Goal: Task Accomplishment & Management: Use online tool/utility

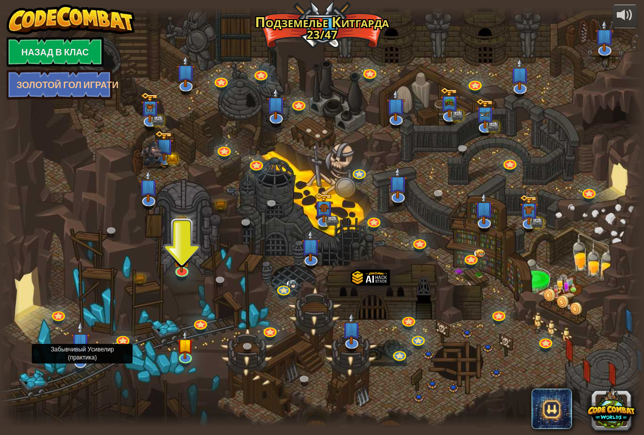
click at [76, 362] on img at bounding box center [80, 342] width 19 height 42
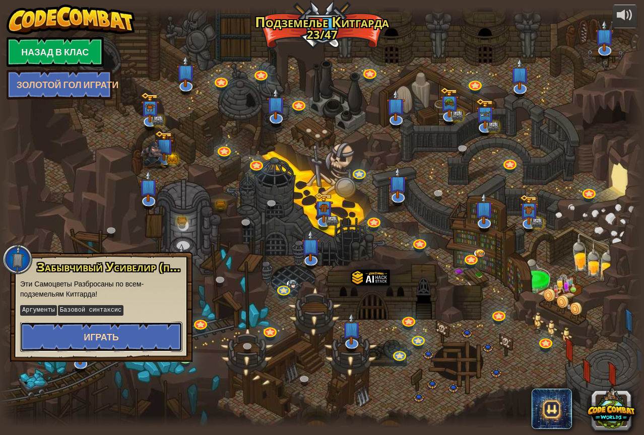
click at [105, 325] on button "Играть" at bounding box center [101, 337] width 162 height 30
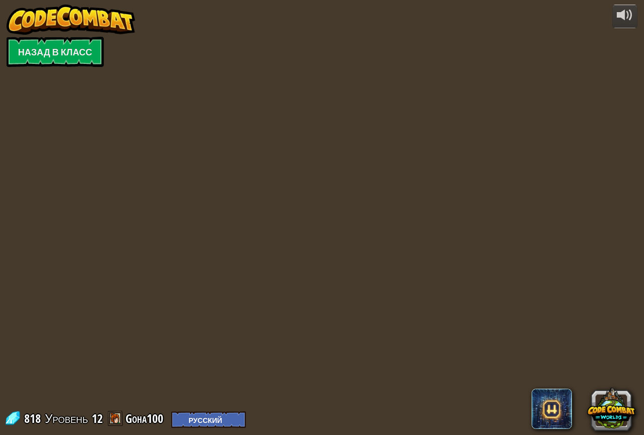
select select "ru"
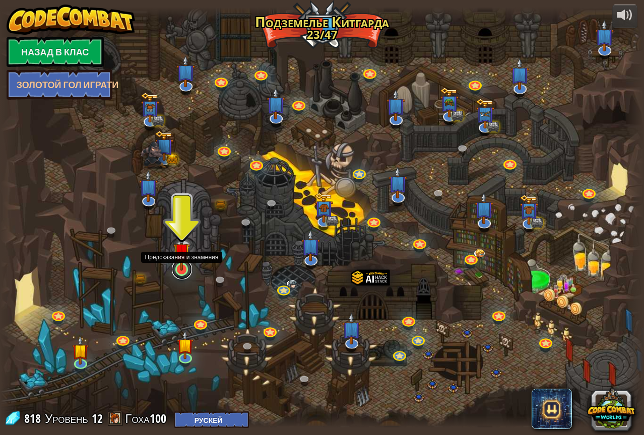
click at [184, 275] on link at bounding box center [182, 269] width 20 height 20
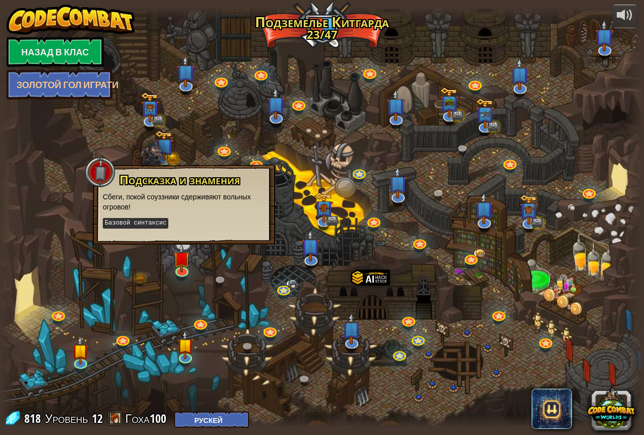
click at [210, 302] on div at bounding box center [322, 217] width 644 height 421
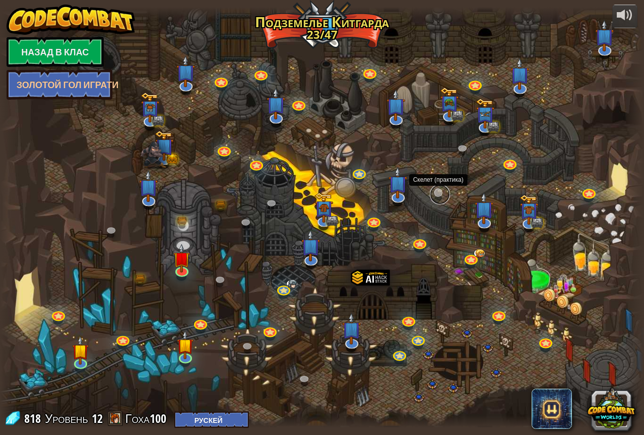
click at [442, 190] on link at bounding box center [440, 194] width 20 height 20
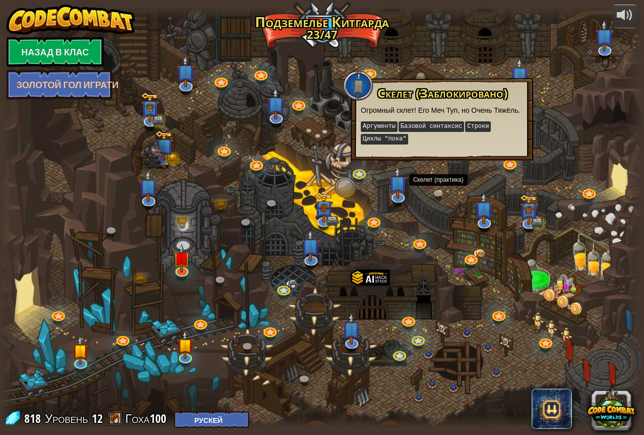
click at [459, 222] on div at bounding box center [322, 217] width 644 height 421
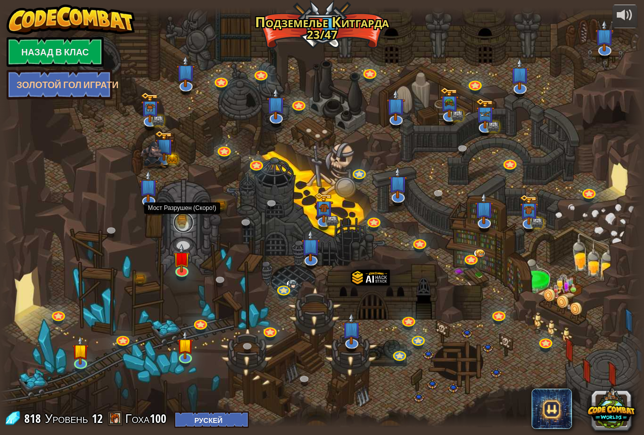
click at [184, 221] on link at bounding box center [183, 223] width 20 height 20
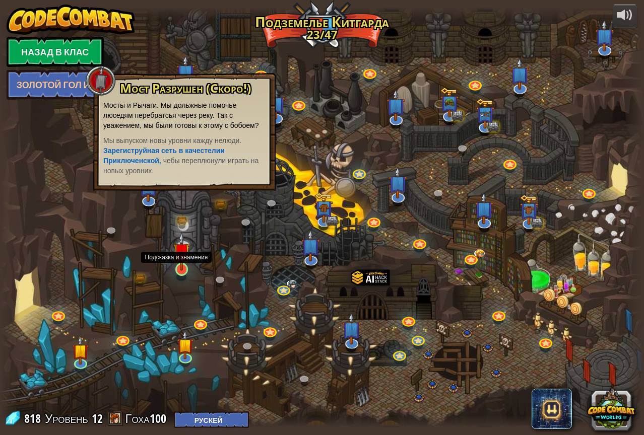
click at [182, 259] on img at bounding box center [181, 251] width 17 height 38
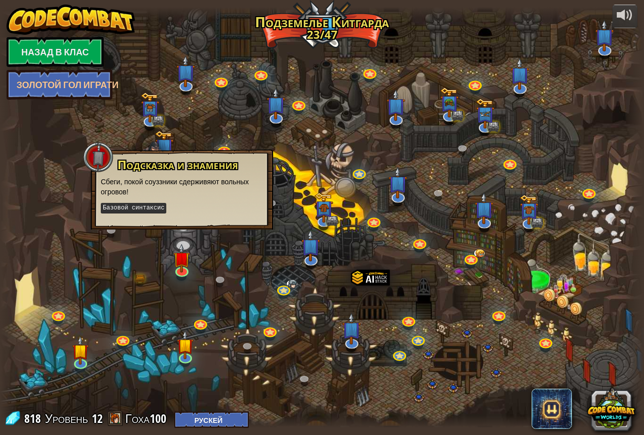
click at [180, 233] on div at bounding box center [322, 217] width 644 height 421
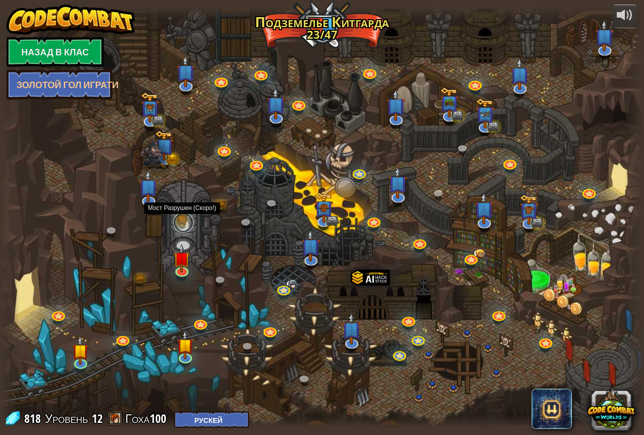
click at [190, 227] on link at bounding box center [183, 223] width 20 height 20
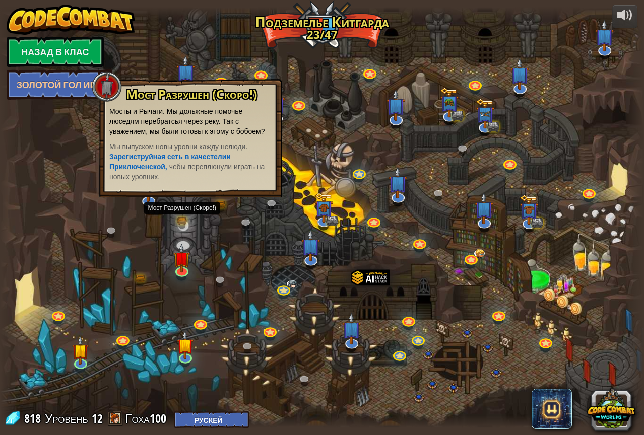
click at [620, 174] on div at bounding box center [322, 217] width 644 height 421
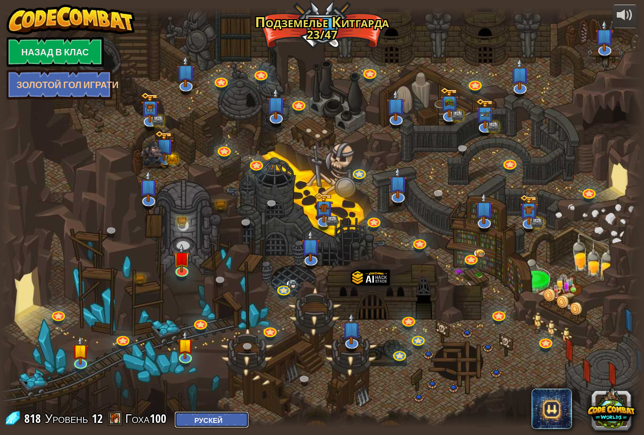
click at [230, 419] on select "Английский ([GEOGRAPHIC_DATA]) [GEOGRAPHIC_DATA] ([GEOGRAPHIC_DATA]) ЫСУН Ƒ中文 ƒ…" at bounding box center [211, 420] width 75 height 17
click at [184, 412] on select "Английский ([GEOGRAPHIC_DATA]) [GEOGRAPHIC_DATA] ([GEOGRAPHIC_DATA]) ЫСУН Ƒ中文 ƒ…" at bounding box center [211, 420] width 75 height 17
click at [89, 55] on link "Назад в клас" at bounding box center [55, 52] width 97 height 30
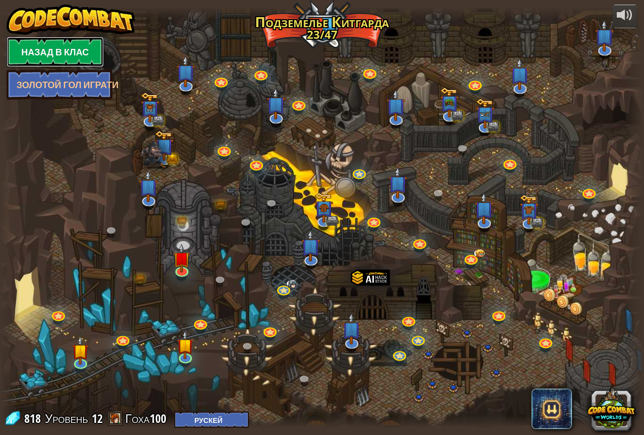
click at [89, 55] on link "Назад в клас" at bounding box center [55, 52] width 97 height 30
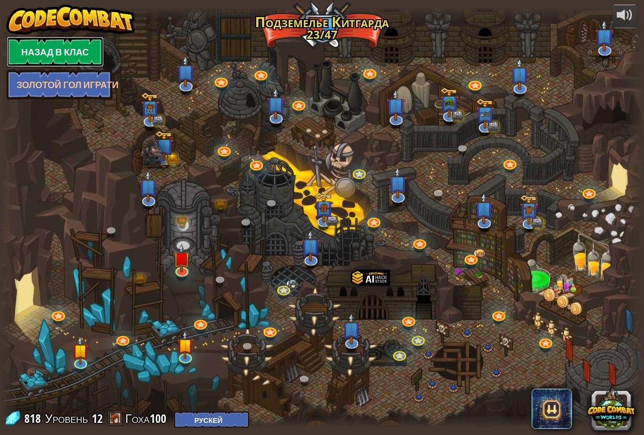
click at [89, 55] on link "Назад в клас" at bounding box center [55, 52] width 97 height 30
click at [78, 83] on link "Золотой гол Играти" at bounding box center [60, 85] width 106 height 30
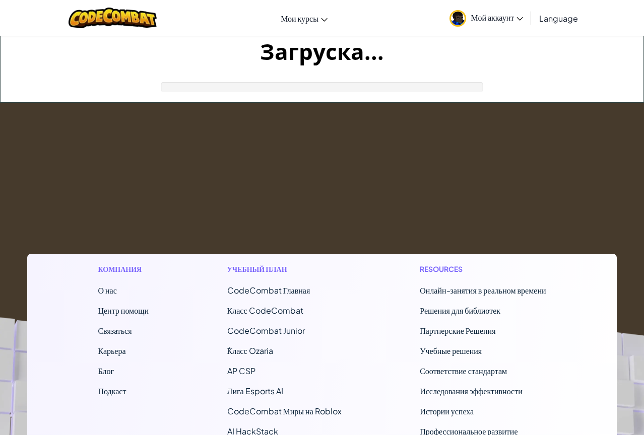
click at [612, 409] on div "Компания О нас Центр помощи Связаться Карьера Блог Подкаст Учебный план CodeCom…" at bounding box center [321, 390] width 589 height 273
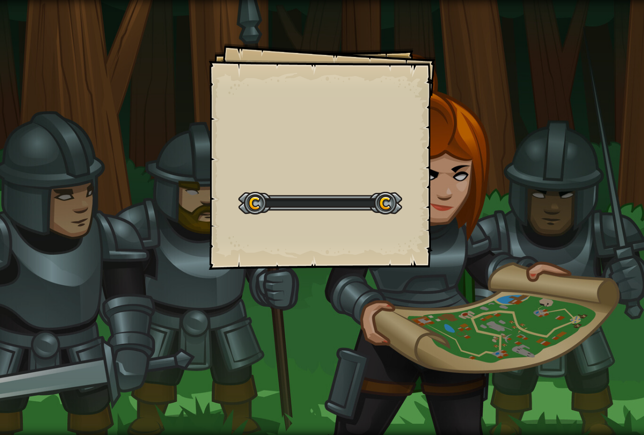
select select "ru"
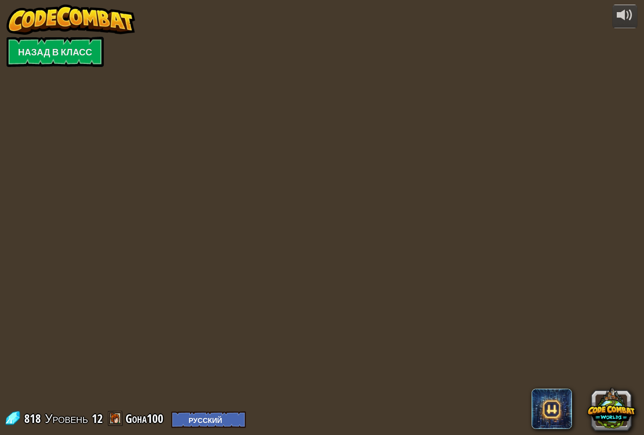
select select "ru"
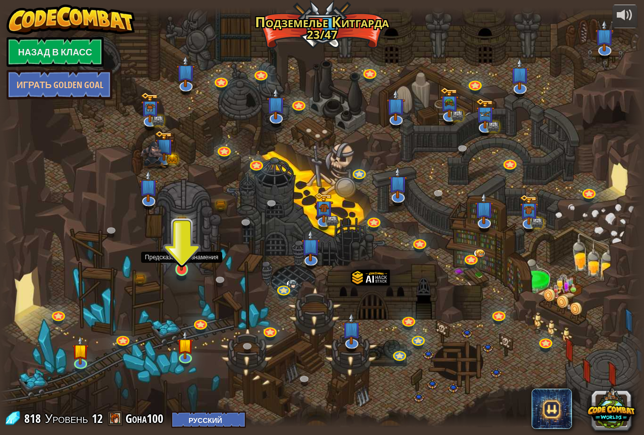
click at [183, 260] on img at bounding box center [181, 251] width 17 height 38
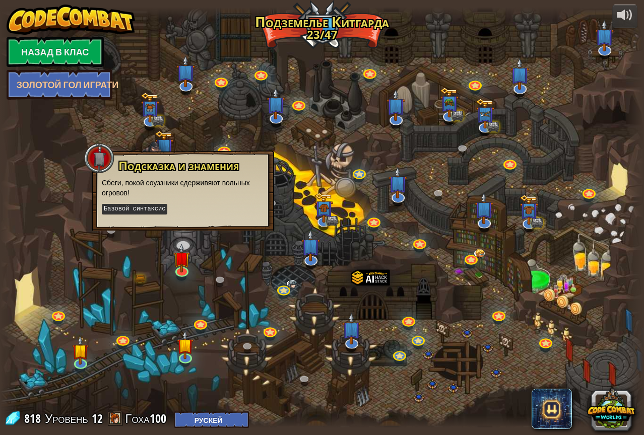
click at [190, 289] on div at bounding box center [322, 217] width 644 height 421
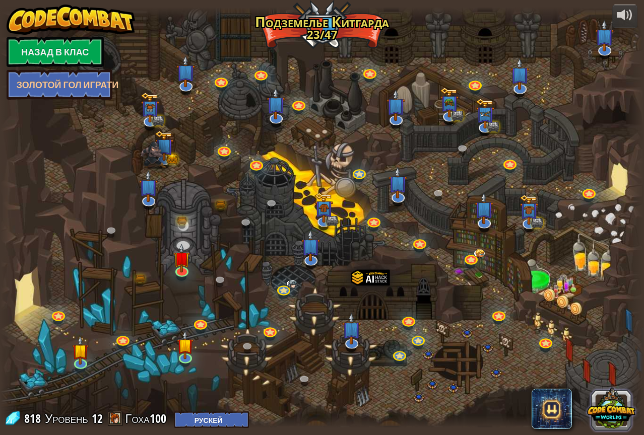
click at [605, 408] on button at bounding box center [611, 409] width 48 height 48
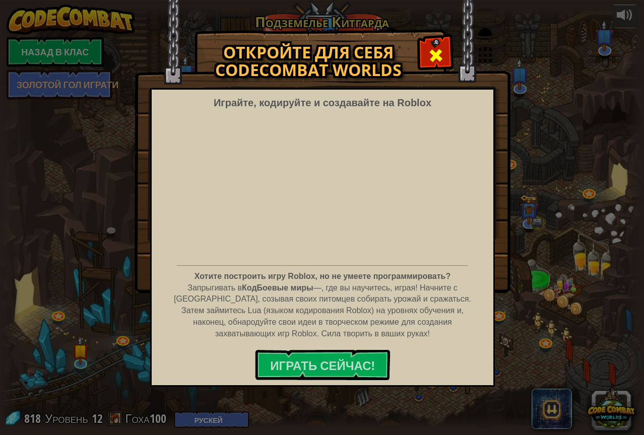
click at [433, 43] on div at bounding box center [436, 54] width 32 height 32
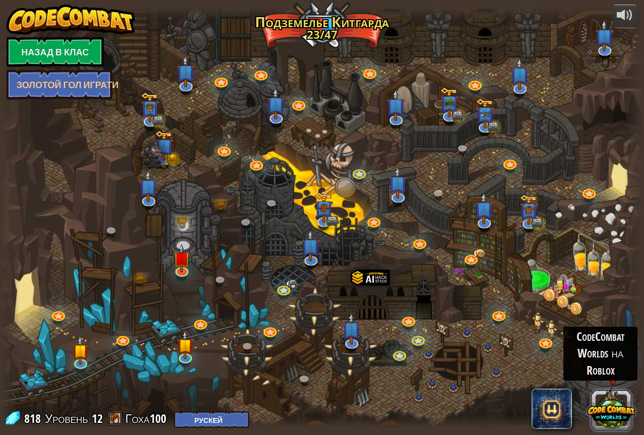
click at [617, 408] on button at bounding box center [611, 409] width 48 height 48
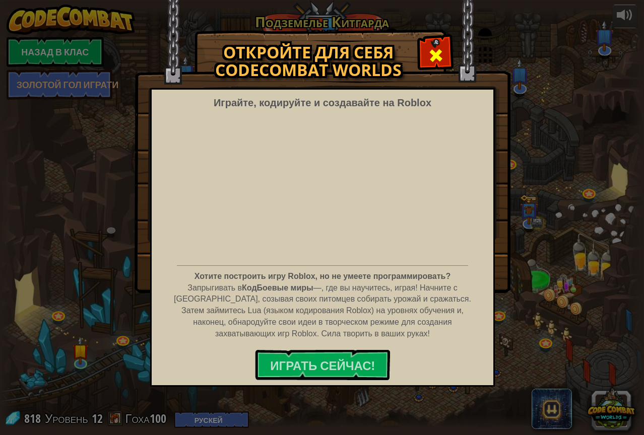
click at [430, 59] on span at bounding box center [436, 55] width 16 height 16
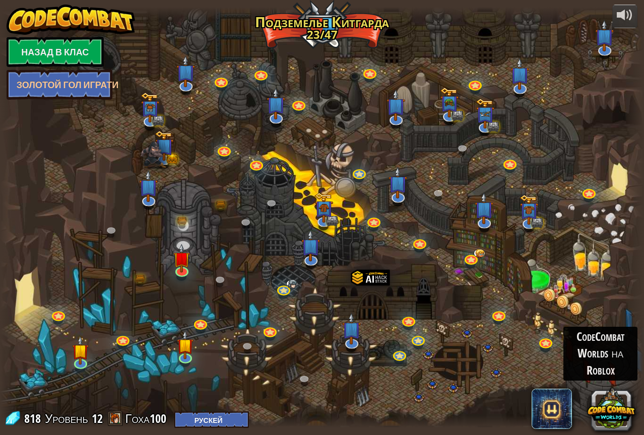
click at [309, 29] on div at bounding box center [322, 217] width 644 height 421
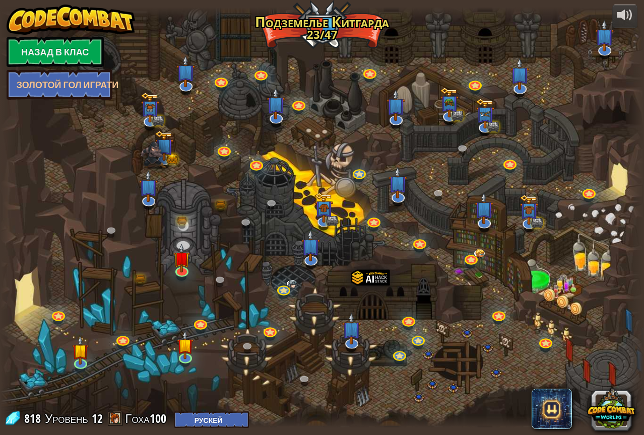
click at [73, 14] on img at bounding box center [71, 20] width 129 height 30
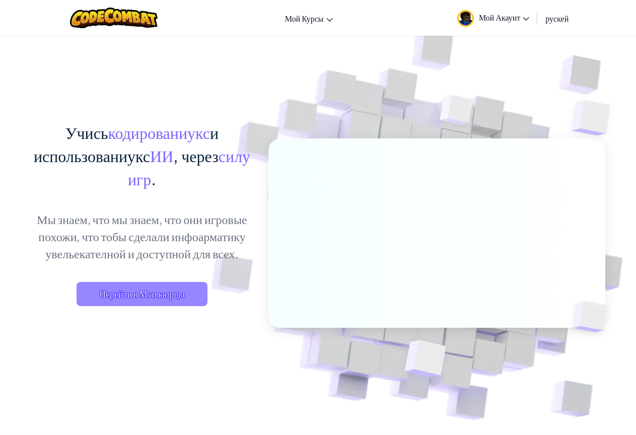
click at [195, 294] on span "Перейти в Мои кюрцы" at bounding box center [142, 294] width 131 height 24
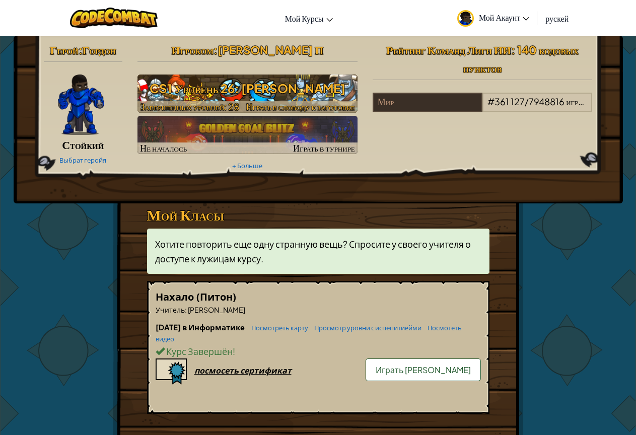
click at [235, 93] on h3 "CS1 Уровень 26: [PERSON_NAME]" at bounding box center [248, 88] width 220 height 23
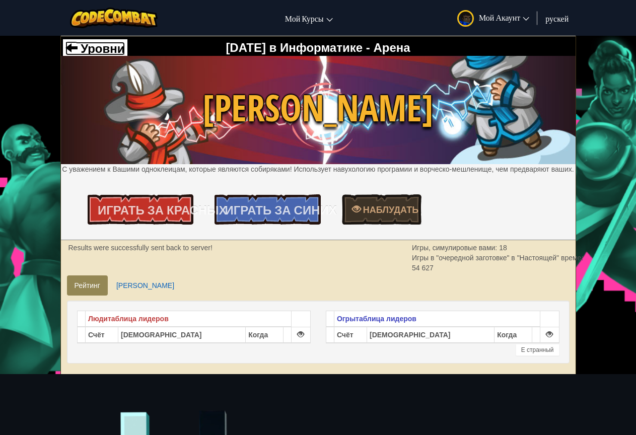
click at [87, 48] on span "Уровни" at bounding box center [101, 49] width 47 height 14
select select "ru"
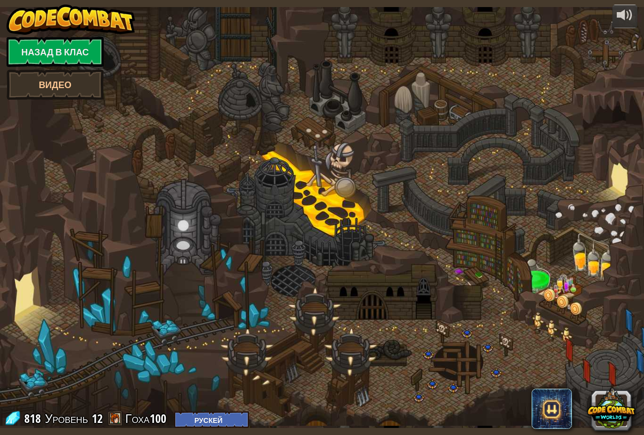
select select "ru"
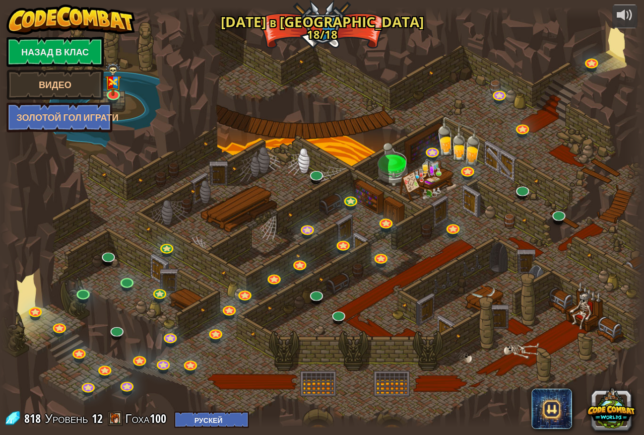
select select "ru"
click at [117, 89] on img at bounding box center [113, 71] width 17 height 44
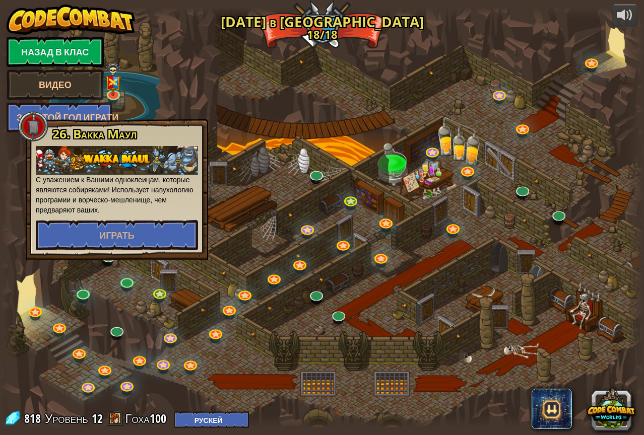
click at [168, 83] on div at bounding box center [322, 217] width 644 height 421
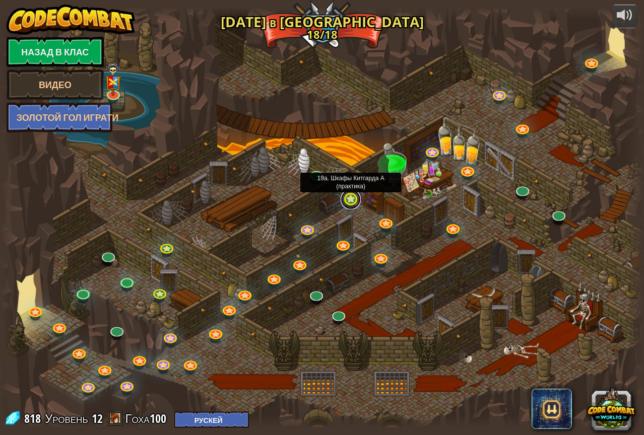
click at [352, 204] on link at bounding box center [351, 199] width 20 height 20
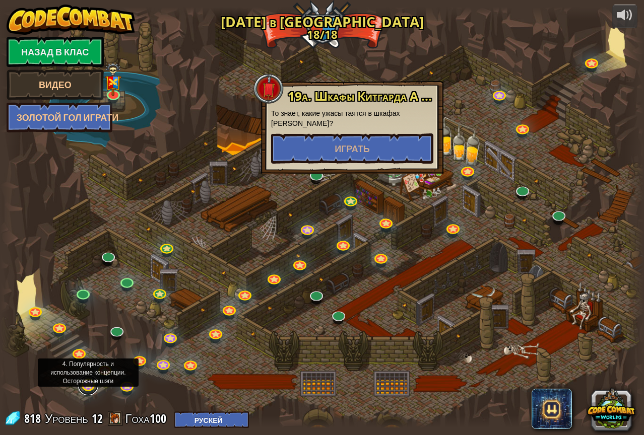
click at [86, 388] on link at bounding box center [88, 385] width 20 height 20
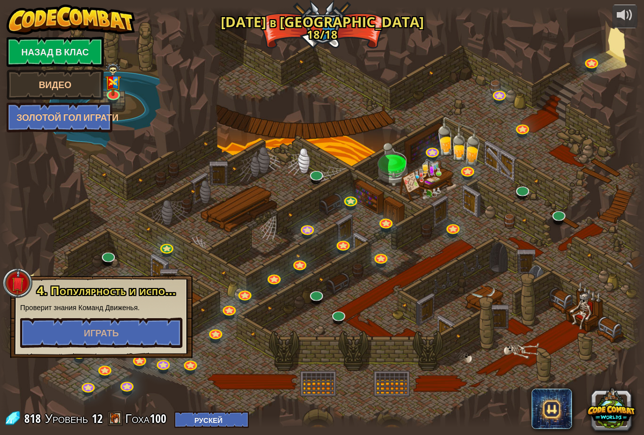
click at [316, 26] on div at bounding box center [322, 217] width 644 height 421
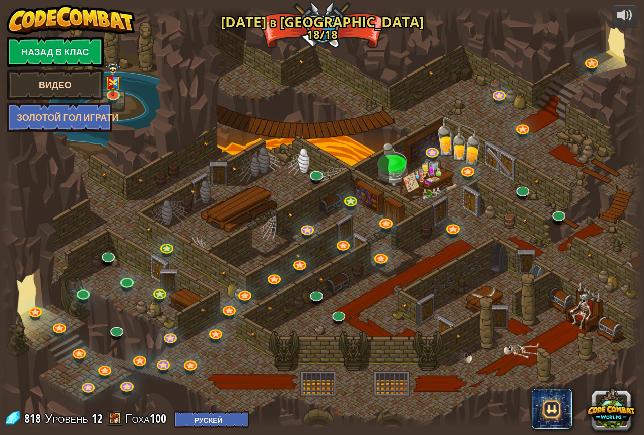
click at [85, 85] on link "Видео" at bounding box center [55, 85] width 97 height 30
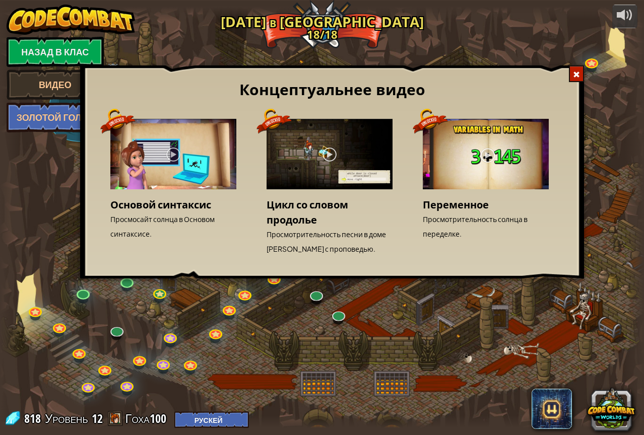
click at [579, 76] on span at bounding box center [576, 74] width 7 height 7
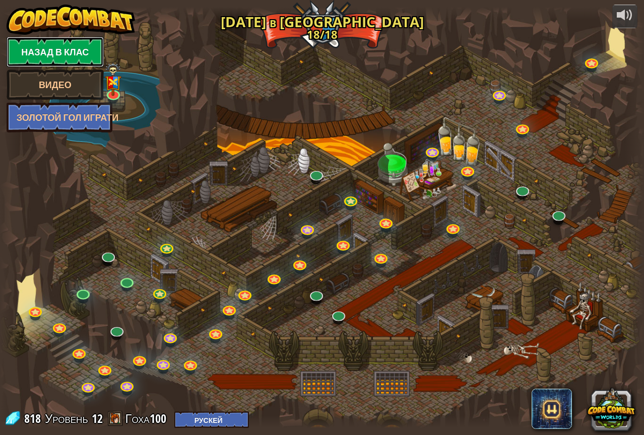
click at [80, 56] on link "Назад в клас" at bounding box center [55, 52] width 97 height 30
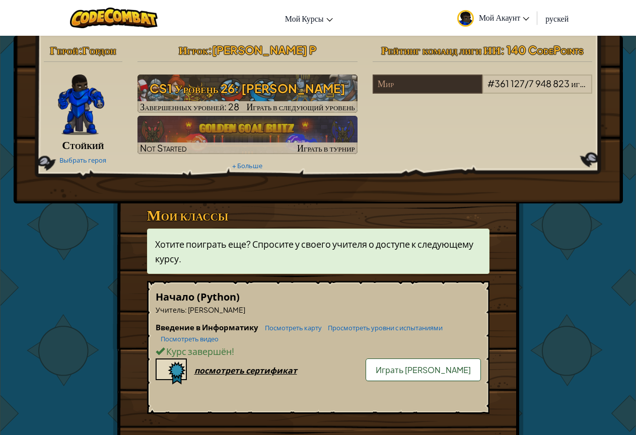
click at [323, 245] on span "Хотите поиграть еще? Спросите у своего учителя о доступе к следующему курсу." at bounding box center [314, 251] width 318 height 26
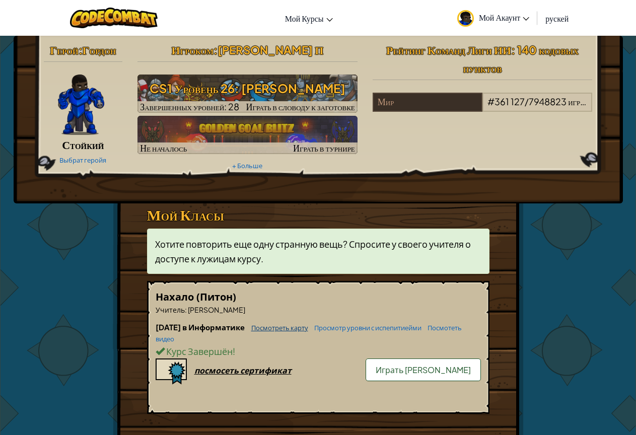
click at [295, 329] on link "Посмотреть карту" at bounding box center [277, 328] width 62 height 8
select select "ru"
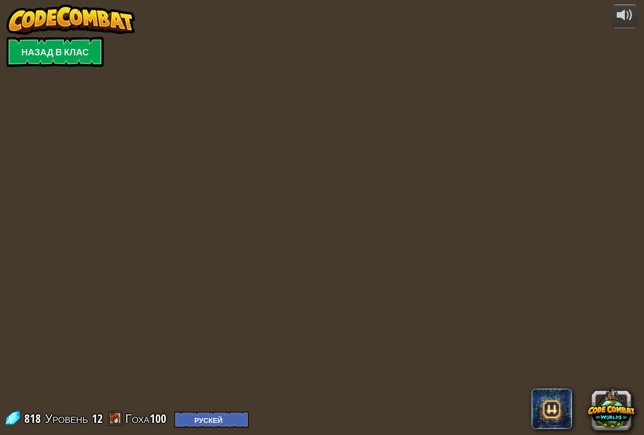
select select "ru"
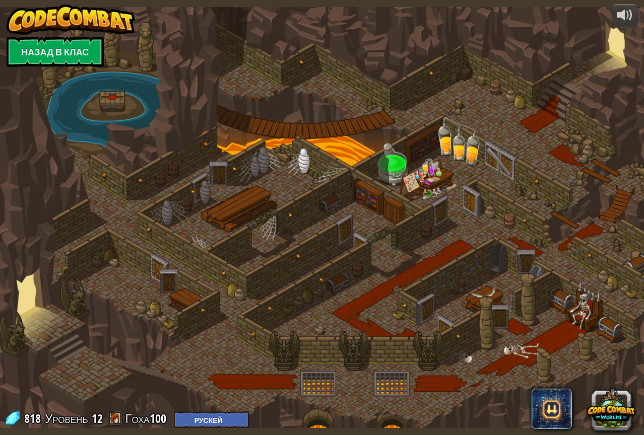
select select "ru"
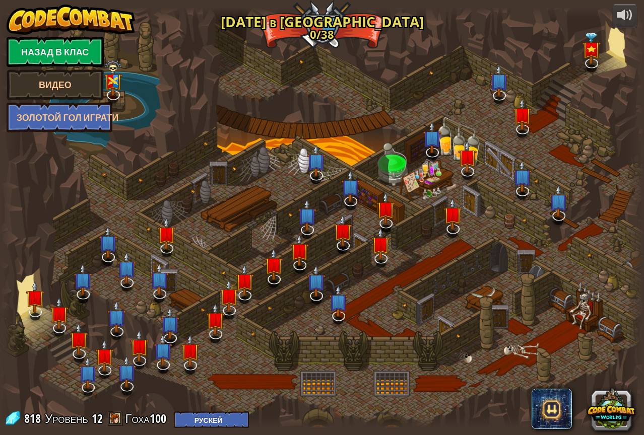
select select "ru"
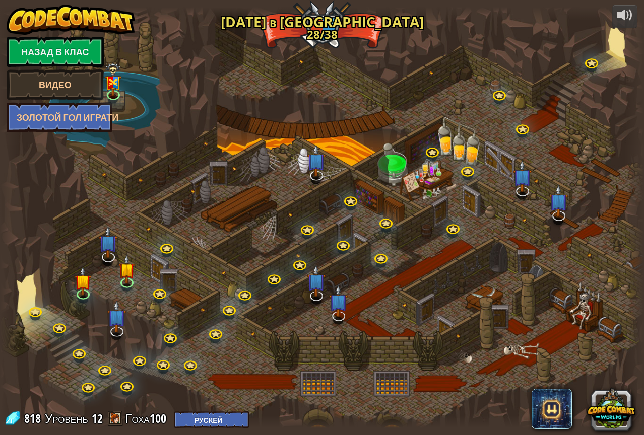
select select "ru"
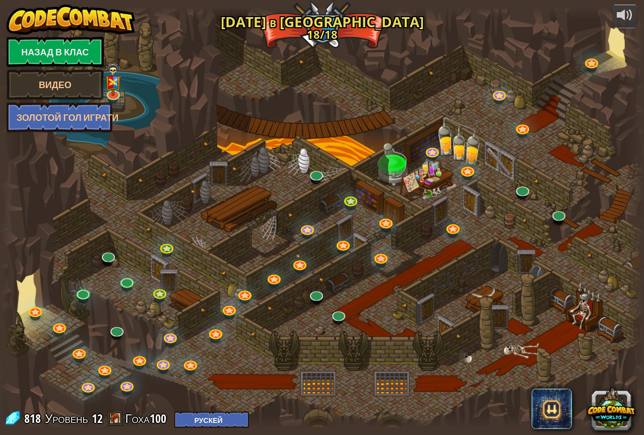
select select "ru"
click at [118, 92] on img at bounding box center [113, 71] width 17 height 44
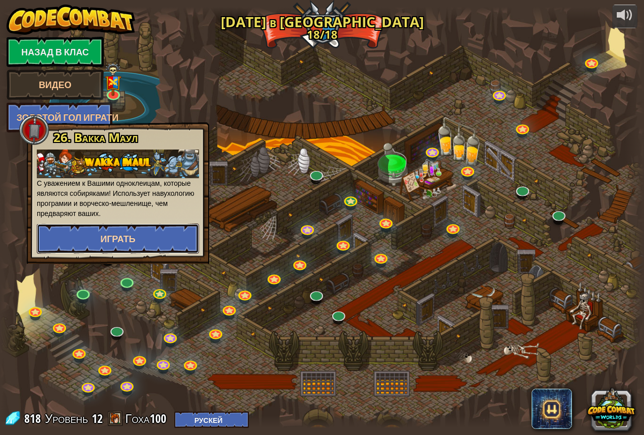
click at [164, 242] on button "Играть" at bounding box center [118, 239] width 162 height 30
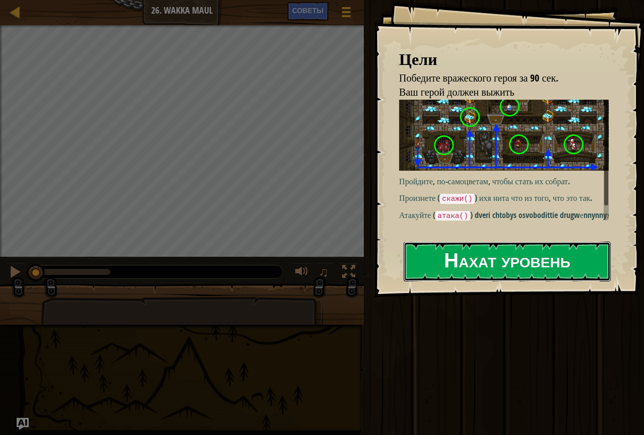
click at [478, 268] on button "Нахат уровень" at bounding box center [506, 262] width 207 height 40
